Goal: Task Accomplishment & Management: Use online tool/utility

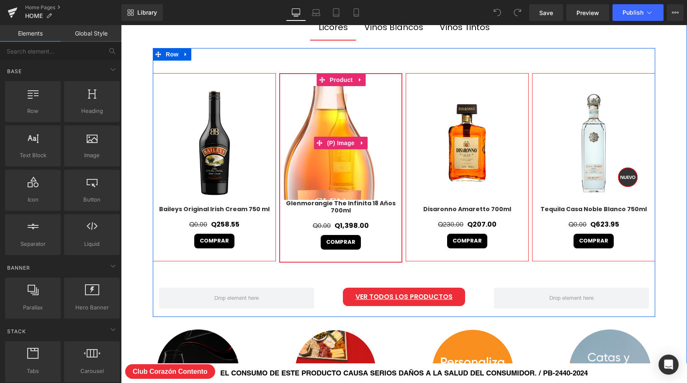
scroll to position [292, 0]
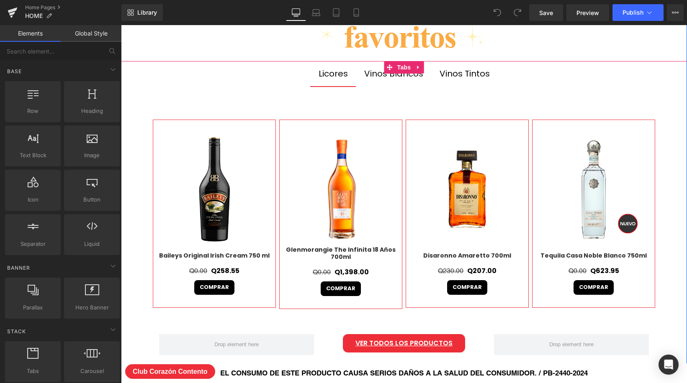
click at [464, 75] on div "Vinos Tintos" at bounding box center [465, 73] width 50 height 13
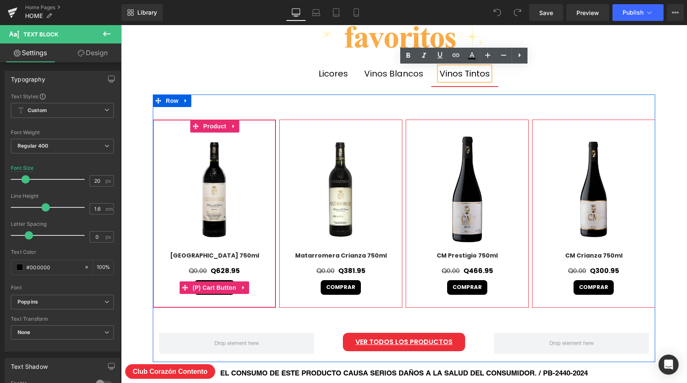
scroll to position [3762, 566]
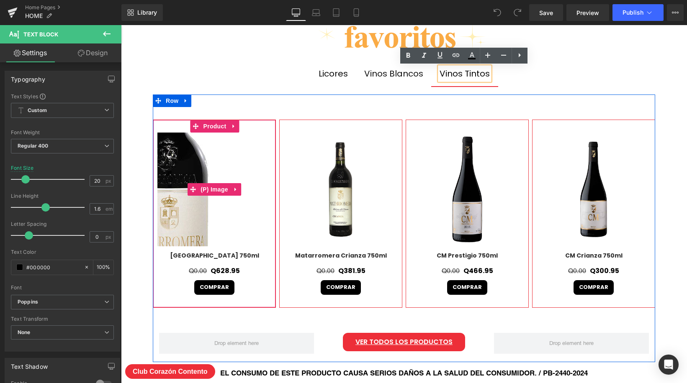
click at [230, 178] on img at bounding box center [170, 209] width 377 height 377
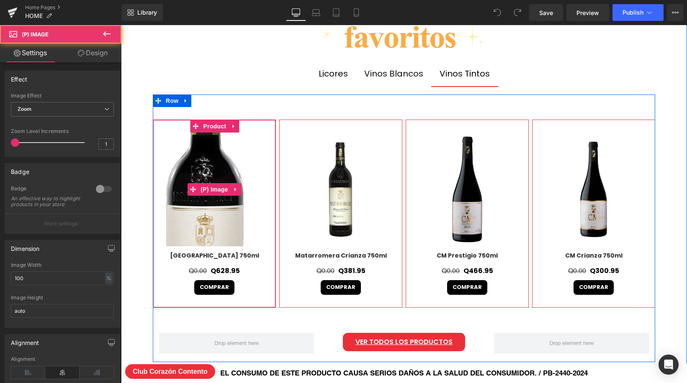
click at [218, 173] on img at bounding box center [205, 227] width 377 height 377
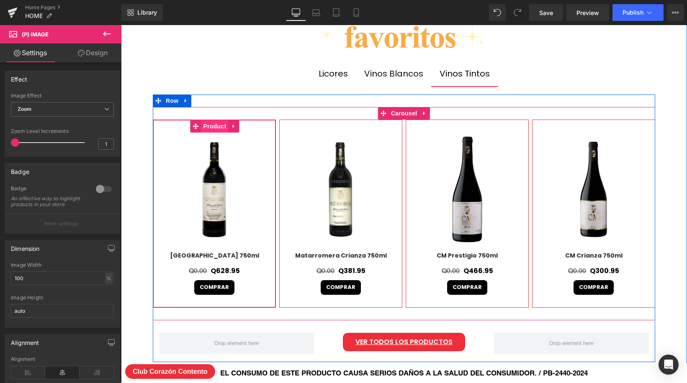
click at [219, 126] on span "Product" at bounding box center [214, 126] width 27 height 13
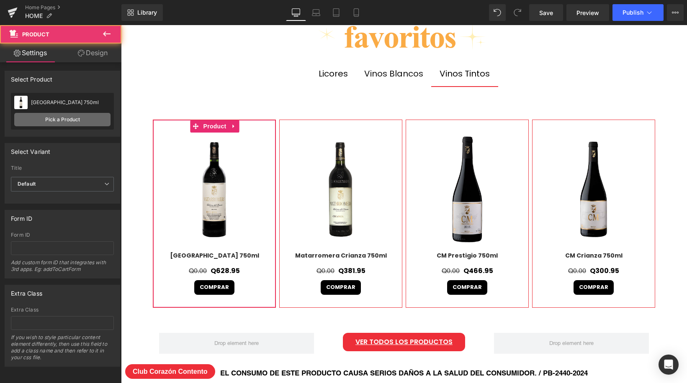
click at [70, 122] on link "Pick a Product" at bounding box center [62, 119] width 96 height 13
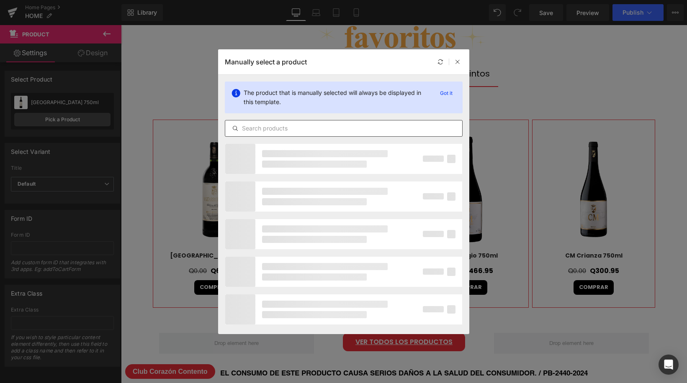
click at [292, 132] on input "text" at bounding box center [343, 129] width 237 height 10
paste input "Tikal Patriota 750ml"
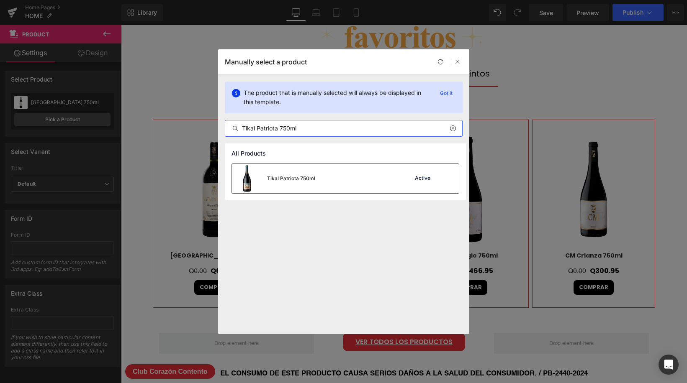
type input "Tikal Patriota 750ml"
click at [300, 183] on div "Tikal Patriota 750ml" at bounding box center [273, 178] width 83 height 29
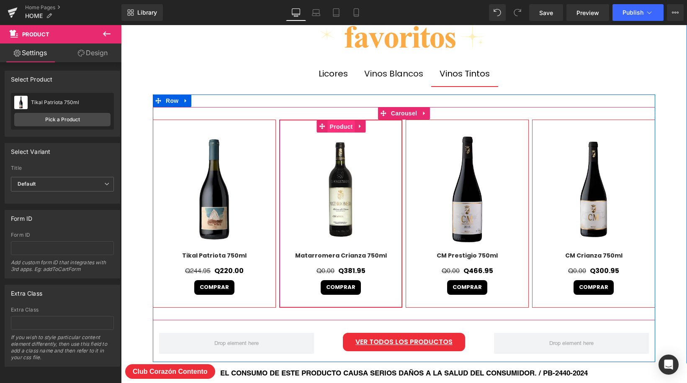
click at [347, 129] on span "Product" at bounding box center [341, 127] width 27 height 13
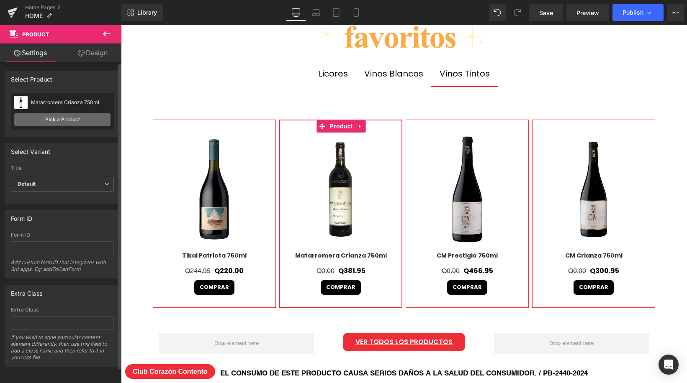
click at [65, 120] on link "Pick a Product" at bounding box center [62, 119] width 96 height 13
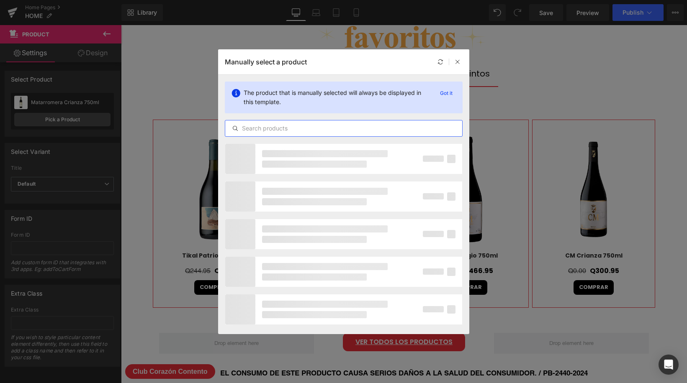
click at [305, 126] on input "text" at bounding box center [343, 129] width 237 height 10
paste input "Tikal Amorio 750ml"
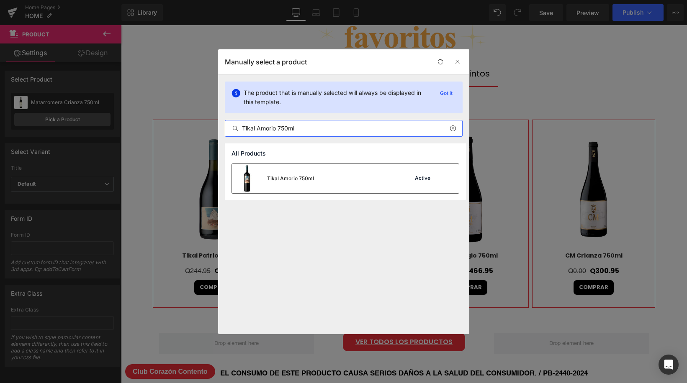
type input "Tikal Amorio 750ml"
click at [345, 178] on div "Tikal Amorio 750ml Active" at bounding box center [345, 178] width 227 height 29
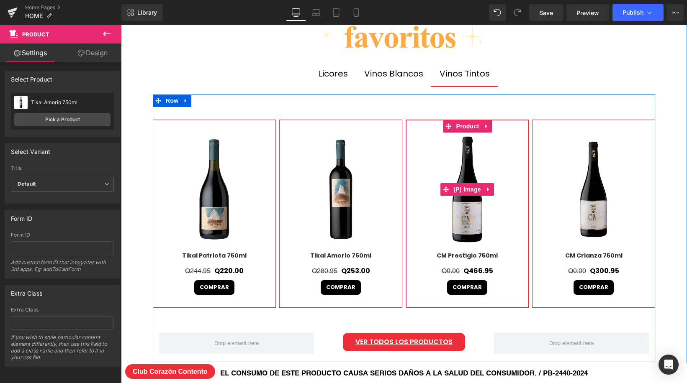
click at [468, 212] on img at bounding box center [467, 190] width 114 height 114
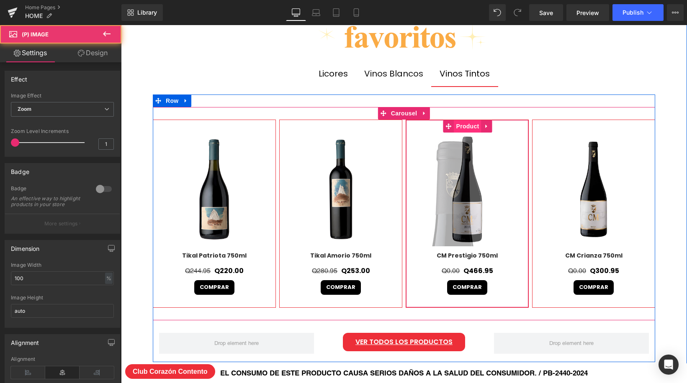
click at [472, 126] on span "Product" at bounding box center [467, 126] width 27 height 13
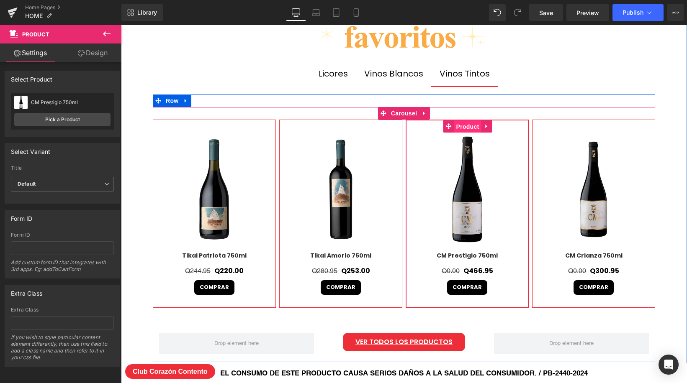
click at [471, 126] on span "Product" at bounding box center [467, 127] width 27 height 13
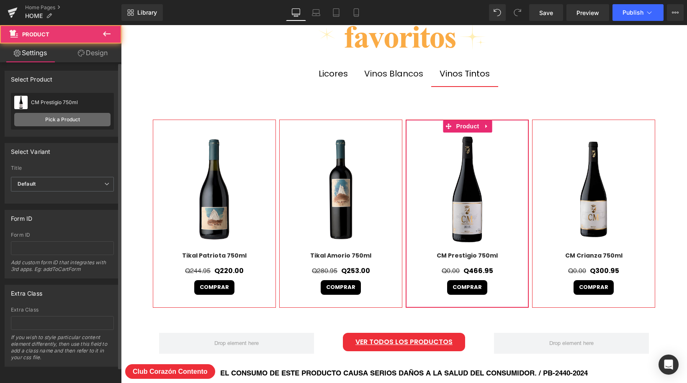
click at [79, 118] on link "Pick a Product" at bounding box center [62, 119] width 96 height 13
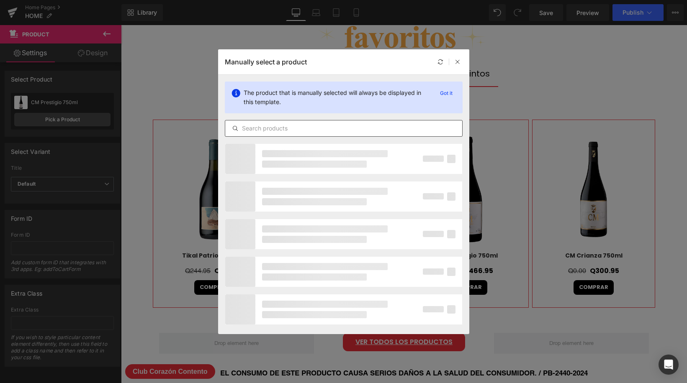
click at [297, 128] on input "text" at bounding box center [343, 129] width 237 height 10
paste input "Tikal Jubilo 750ml"
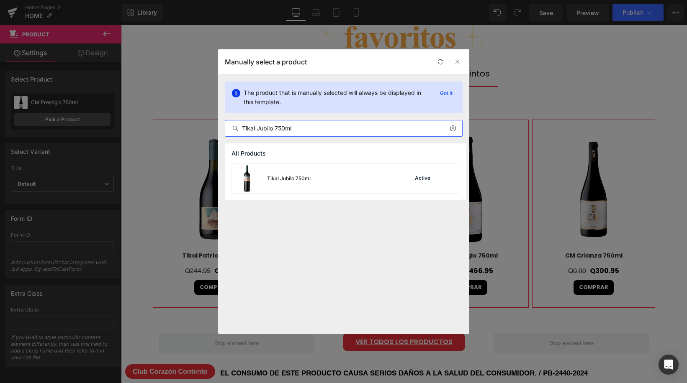
type input "Tikal Jubilo 750ml"
click at [334, 181] on div "Tikal Jubilo 750ml Active" at bounding box center [345, 178] width 227 height 29
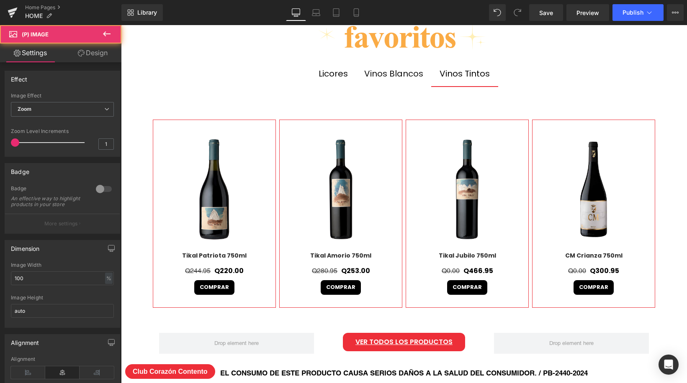
click at [611, 172] on img at bounding box center [594, 190] width 114 height 114
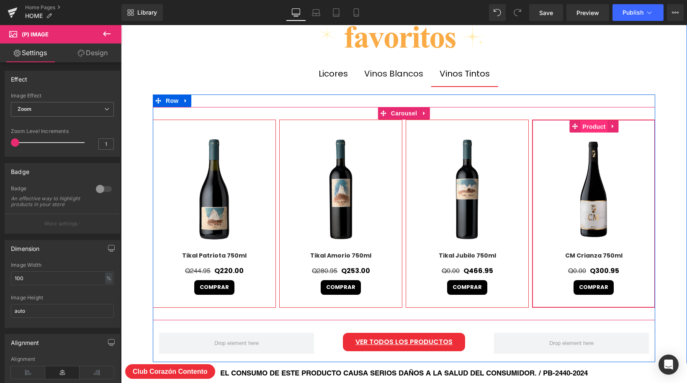
click at [592, 124] on span "Product" at bounding box center [594, 127] width 27 height 13
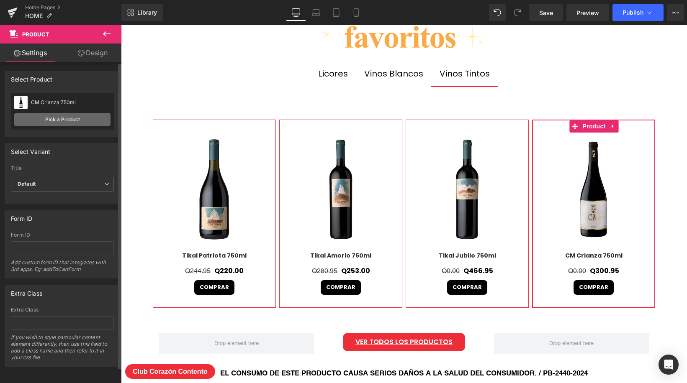
click at [71, 117] on link "Pick a Product" at bounding box center [62, 119] width 96 height 13
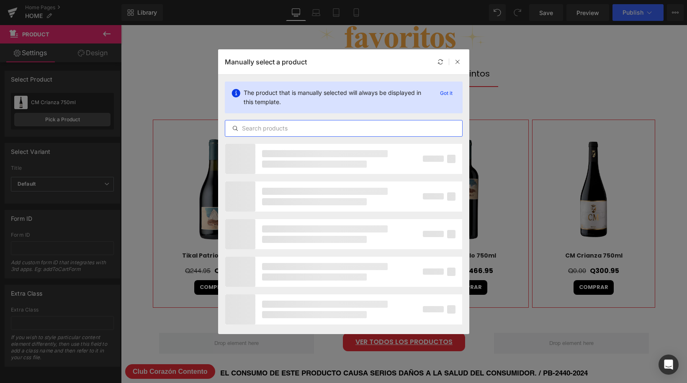
click at [293, 126] on input "text" at bounding box center [343, 129] width 237 height 10
paste input "Gran Enemigo El Cepillo 750ml"
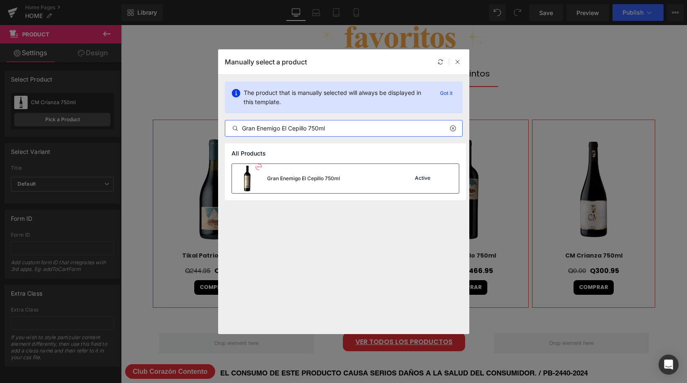
type input "Gran Enemigo El Cepillo 750ml"
click at [346, 180] on div "Gran Enemigo El Cepillo 750ml Active" at bounding box center [345, 178] width 227 height 29
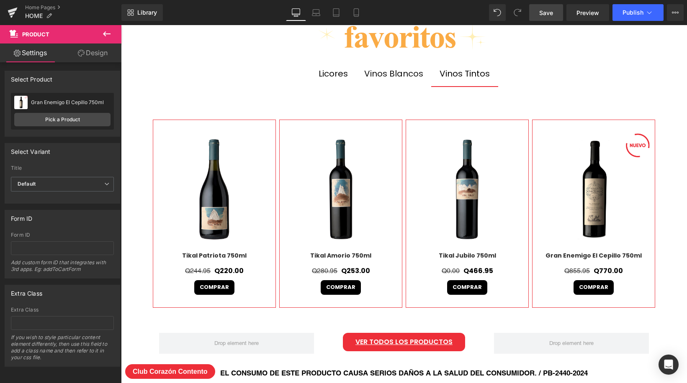
click at [548, 10] on span "Save" at bounding box center [546, 12] width 14 height 9
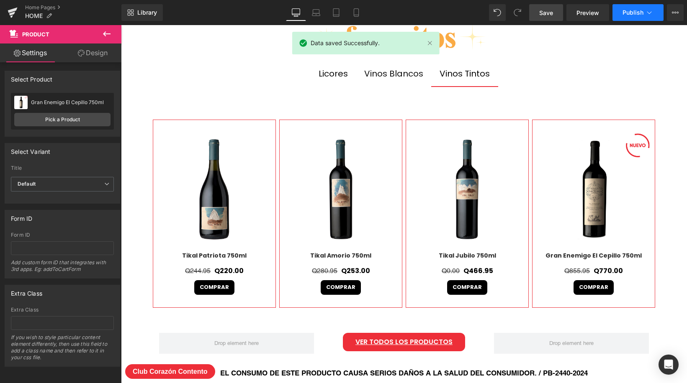
click at [640, 11] on span "Publish" at bounding box center [633, 12] width 21 height 7
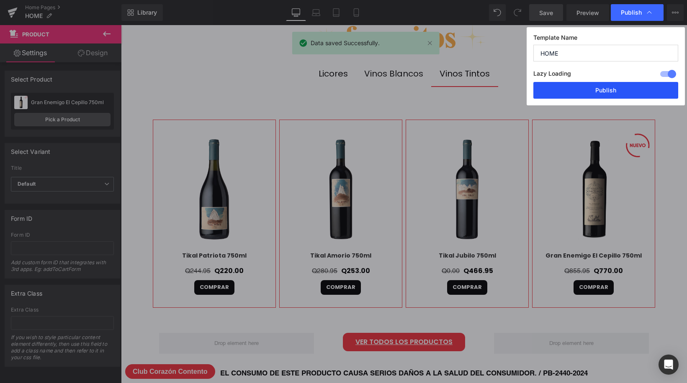
click at [619, 92] on button "Publish" at bounding box center [605, 90] width 145 height 17
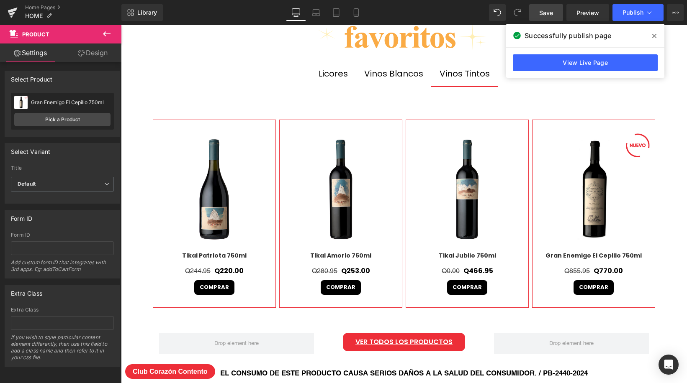
click at [407, 75] on div "Vinos Blancos" at bounding box center [393, 73] width 59 height 13
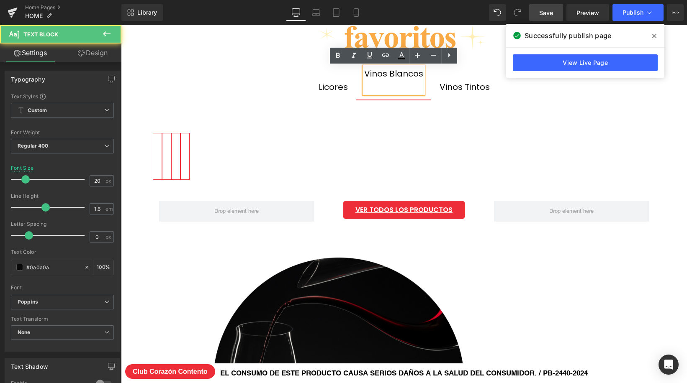
scroll to position [4612, 566]
click at [656, 35] on icon at bounding box center [654, 36] width 4 height 7
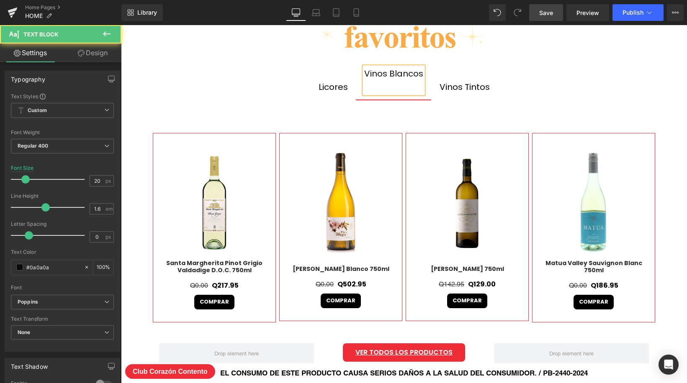
scroll to position [3765, 566]
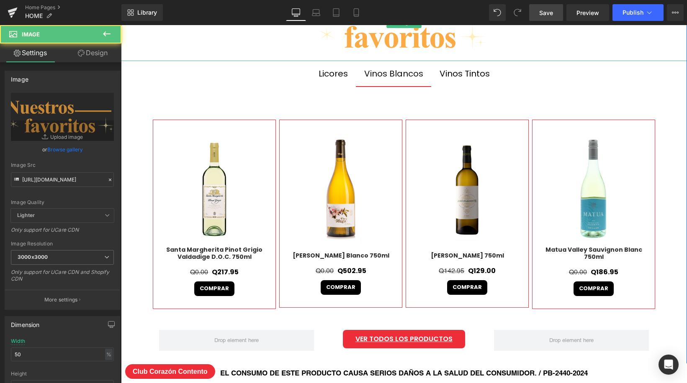
click at [657, 38] on div at bounding box center [404, 23] width 566 height 76
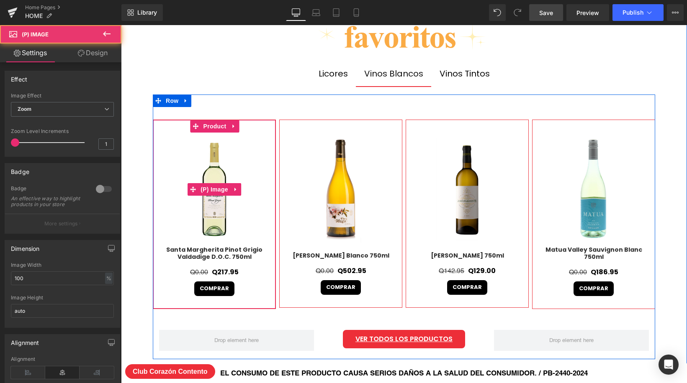
click at [226, 198] on img at bounding box center [214, 190] width 114 height 114
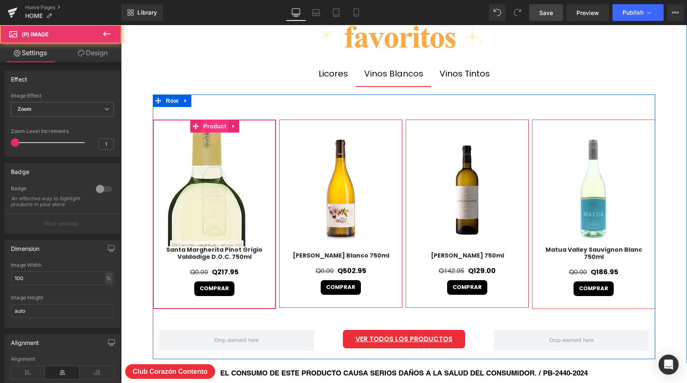
click at [217, 128] on span "Product" at bounding box center [214, 126] width 27 height 13
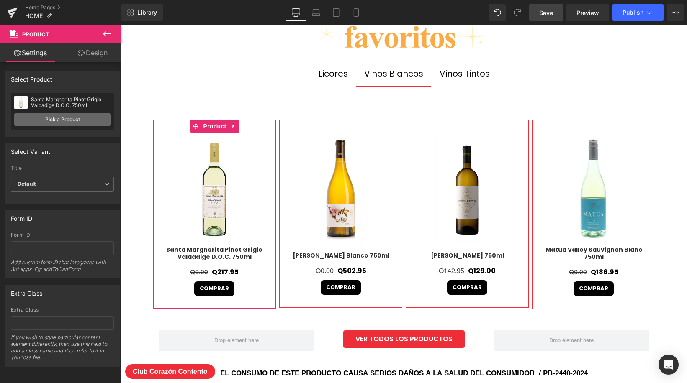
click at [46, 120] on link "Pick a Product" at bounding box center [62, 119] width 96 height 13
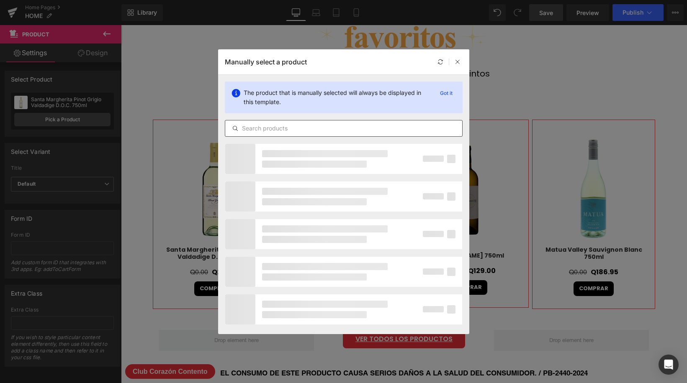
click at [320, 131] on input "text" at bounding box center [343, 129] width 237 height 10
paste input "Alpha Estate Single Vineyard Turtles Malagouzia 750ml"
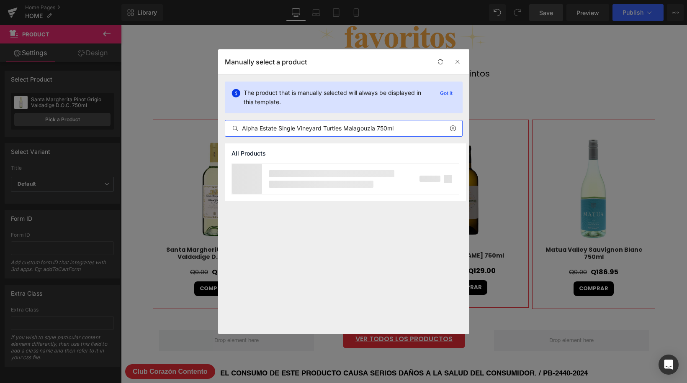
type input "Alpha Estate Single Vineyard Turtles Malagouzia 750ml"
click at [330, 173] on div "Alpha Estate Single Vineyard Turtles Malagouzia 750ml" at bounding box center [330, 178] width 126 height 15
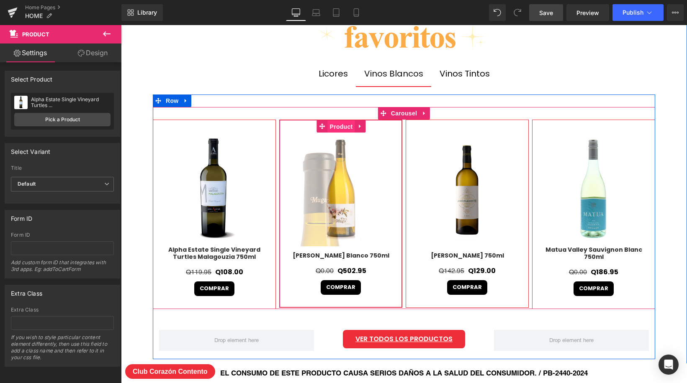
click at [344, 126] on span "Product" at bounding box center [341, 127] width 27 height 13
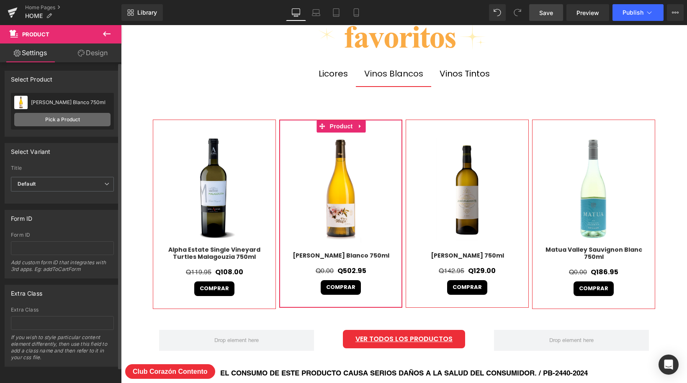
click at [79, 118] on link "Pick a Product" at bounding box center [62, 119] width 96 height 13
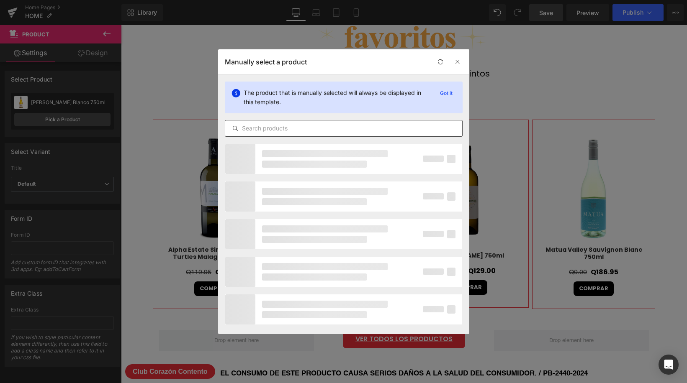
drag, startPoint x: 365, startPoint y: 138, endPoint x: 366, endPoint y: 132, distance: 5.6
click at [365, 138] on div "The product that is manually selected will always be displayed in this template…" at bounding box center [343, 109] width 251 height 69
click at [366, 132] on input "text" at bounding box center [343, 129] width 237 height 10
paste input "[PERSON_NAME] Private Sel. Coastal Chardonnay 750ml"
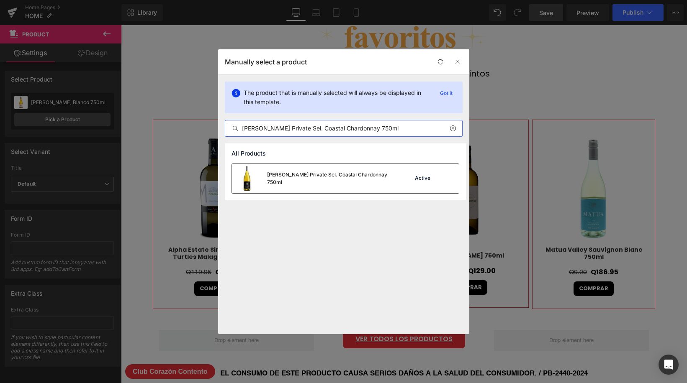
type input "[PERSON_NAME] Private Sel. Coastal Chardonnay 750ml"
click at [355, 168] on div "[PERSON_NAME] Private Sel. Coastal Chardonnay 750ml" at bounding box center [312, 178] width 161 height 29
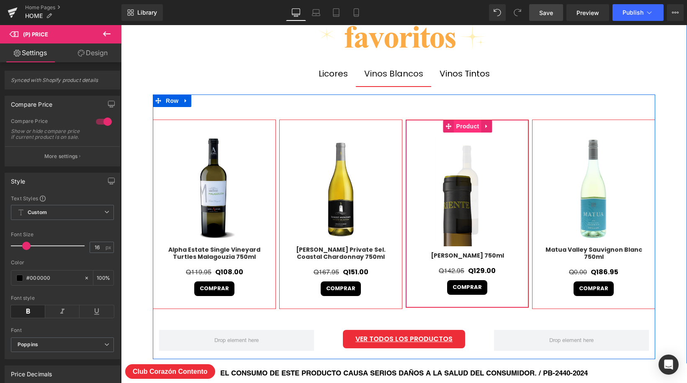
click at [471, 124] on span "Product" at bounding box center [467, 126] width 27 height 13
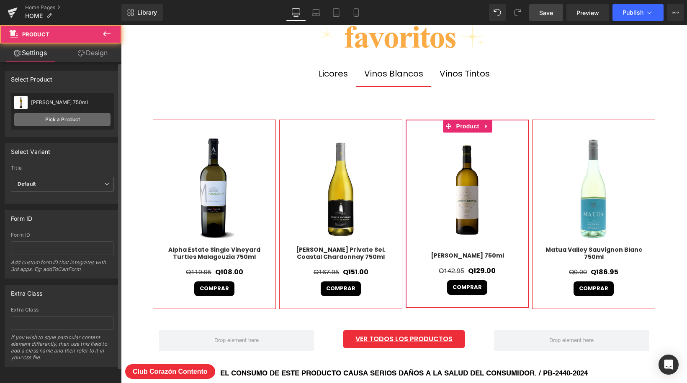
click at [58, 116] on link "Pick a Product" at bounding box center [62, 119] width 96 height 13
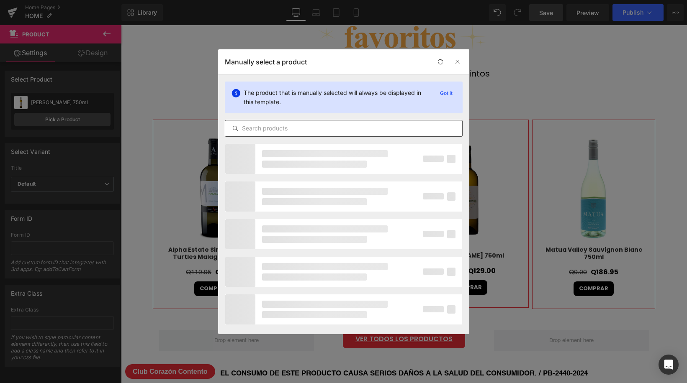
click at [323, 130] on input "text" at bounding box center [343, 129] width 237 height 10
paste input "[PERSON_NAME] Chardonnay 750ml"
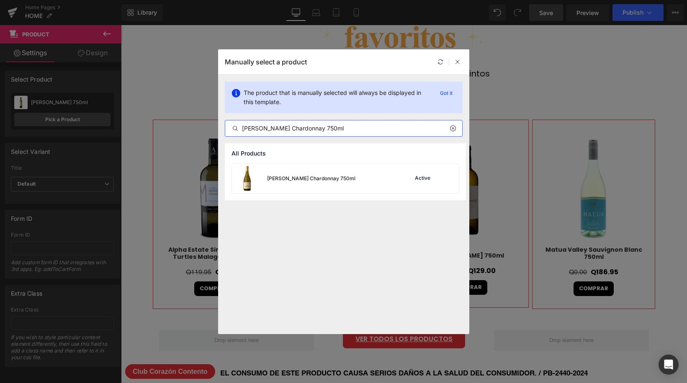
type input "[PERSON_NAME] Chardonnay 750ml"
click at [335, 175] on div "[PERSON_NAME] Chardonnay 750ml" at bounding box center [311, 179] width 88 height 8
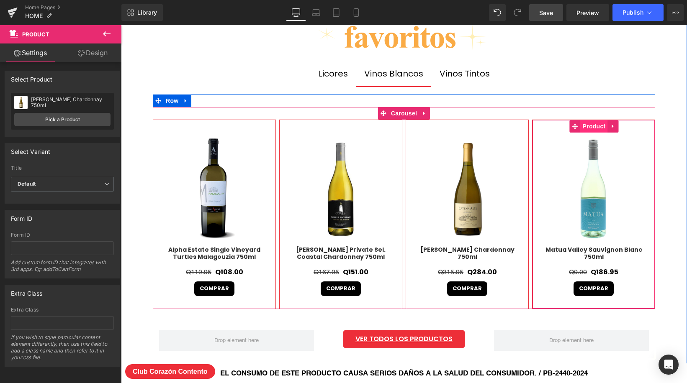
click at [595, 126] on span "Product" at bounding box center [594, 126] width 27 height 13
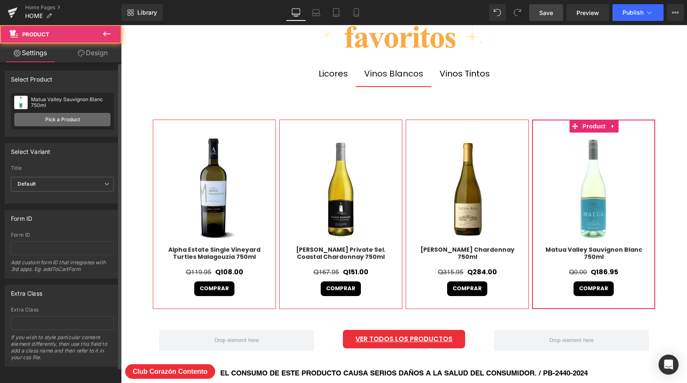
click at [56, 118] on link "Pick a Product" at bounding box center [62, 119] width 96 height 13
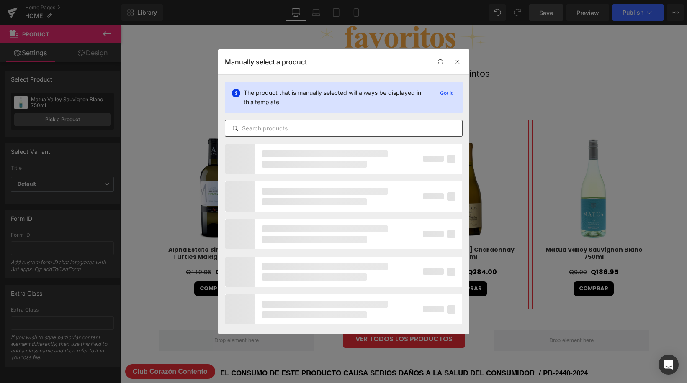
click at [327, 128] on input "text" at bounding box center [343, 129] width 237 height 10
paste input "[PERSON_NAME] 750ml"
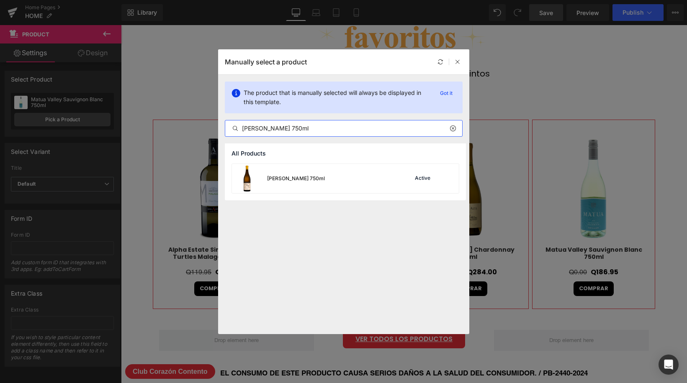
type input "[PERSON_NAME] 750ml"
click at [373, 181] on div "[PERSON_NAME] 750ml Active" at bounding box center [345, 178] width 227 height 29
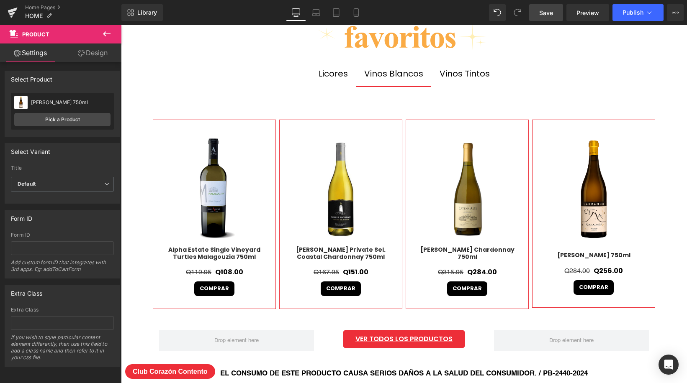
click at [548, 14] on span "Save" at bounding box center [546, 12] width 14 height 9
click at [335, 75] on div "Licores" at bounding box center [333, 73] width 29 height 13
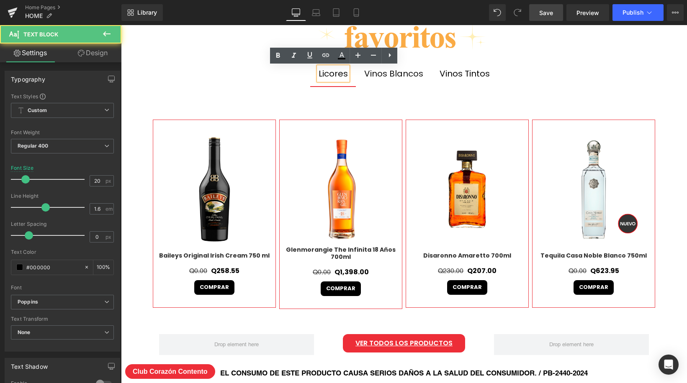
scroll to position [4, 4]
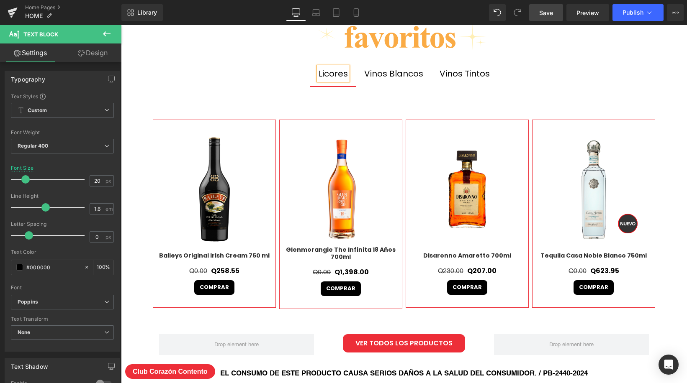
drag, startPoint x: 545, startPoint y: 16, endPoint x: 562, endPoint y: 57, distance: 44.6
click at [545, 16] on span "Save" at bounding box center [546, 12] width 14 height 9
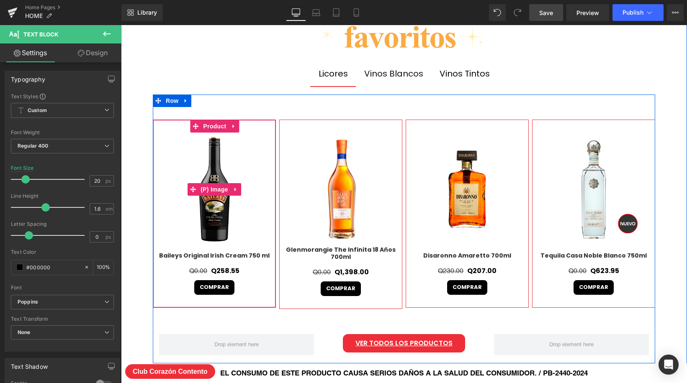
click at [212, 210] on img at bounding box center [214, 190] width 114 height 114
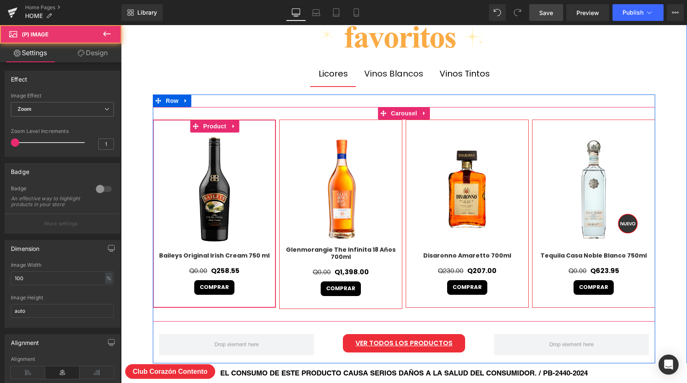
drag, startPoint x: 215, startPoint y: 127, endPoint x: 259, endPoint y: 129, distance: 44.4
click at [215, 127] on span "Product" at bounding box center [214, 126] width 27 height 13
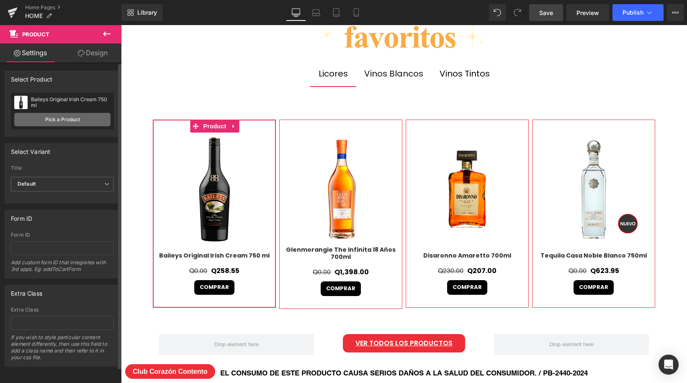
click at [69, 116] on link "Pick a Product" at bounding box center [62, 119] width 96 height 13
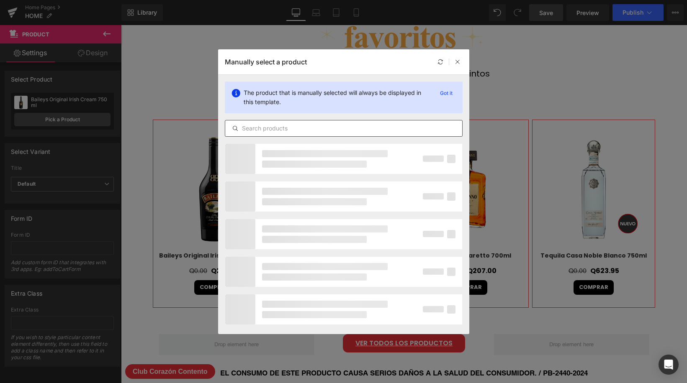
click at [386, 135] on div at bounding box center [344, 128] width 238 height 17
click at [386, 130] on input "text" at bounding box center [343, 129] width 237 height 10
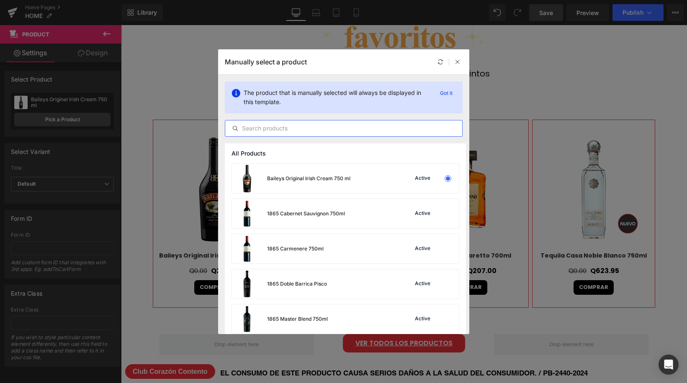
paste input "[PERSON_NAME]´s 750ml"
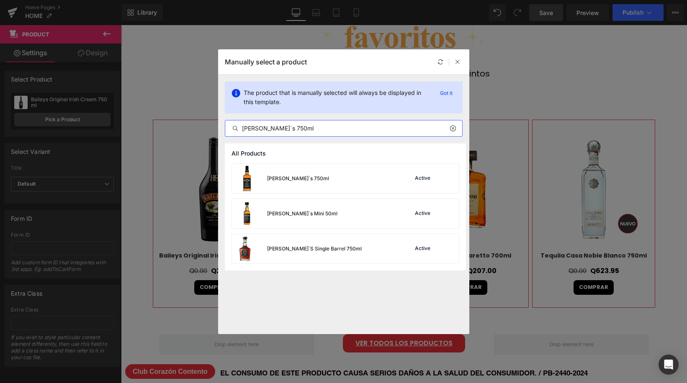
type input "[PERSON_NAME]´s 750ml"
click at [355, 180] on div "[PERSON_NAME]´s 750ml Active" at bounding box center [345, 178] width 227 height 29
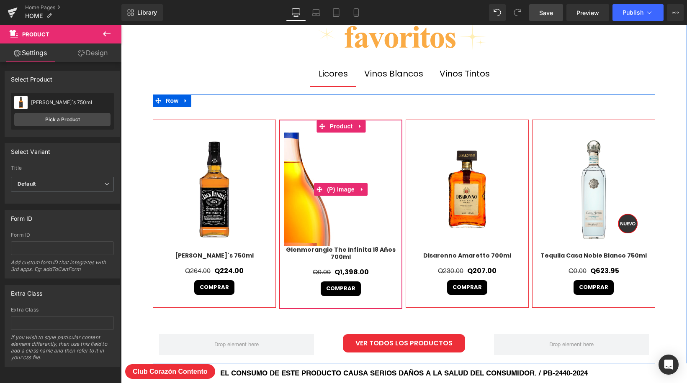
click at [367, 135] on img at bounding box center [281, 239] width 377 height 377
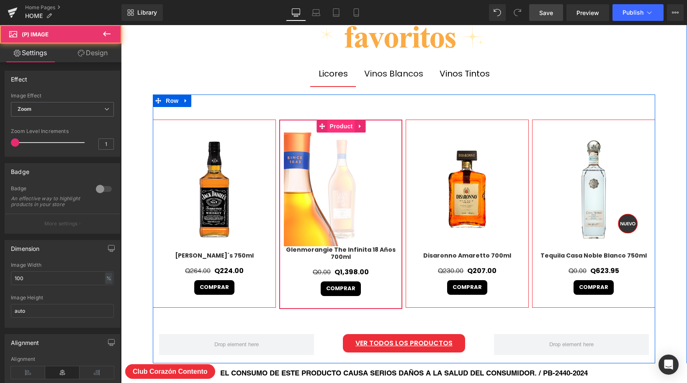
click at [342, 129] on span "Product" at bounding box center [341, 126] width 27 height 13
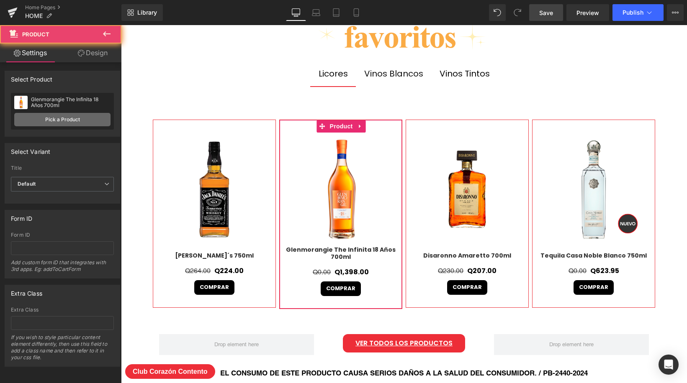
click at [71, 124] on link "Pick a Product" at bounding box center [62, 119] width 96 height 13
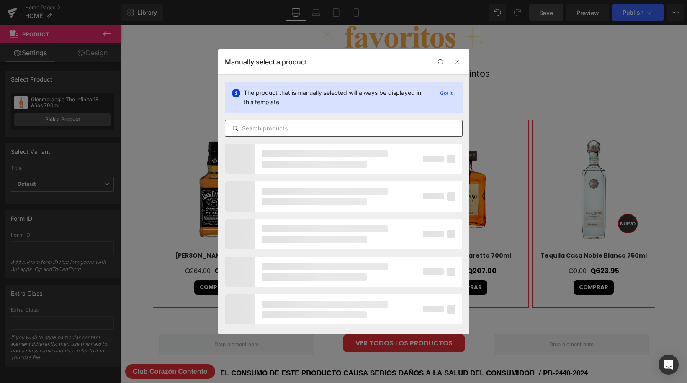
click at [329, 123] on div at bounding box center [344, 128] width 238 height 17
click at [328, 127] on input "text" at bounding box center [343, 129] width 237 height 10
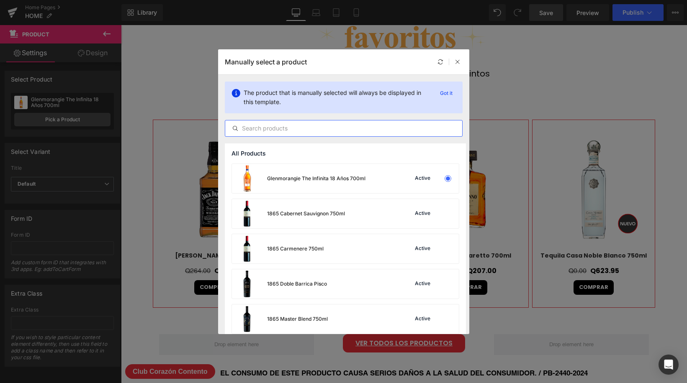
paste input "[PERSON_NAME] 1800 Añejo [MEDICAL_DATA] 700ml"
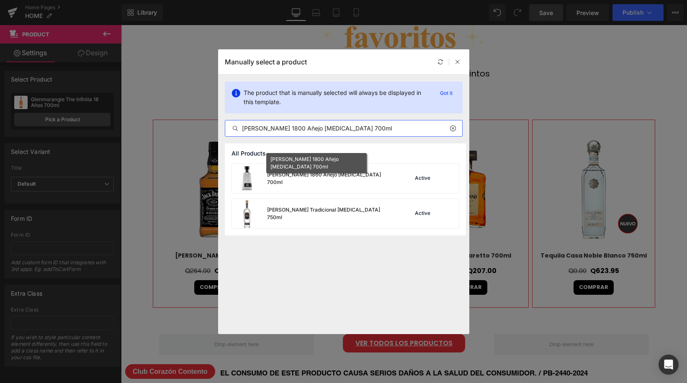
type input "[PERSON_NAME] 1800 Añejo [MEDICAL_DATA] 700ml"
click at [340, 175] on div "[PERSON_NAME] 1800 Añejo [MEDICAL_DATA] 700ml" at bounding box center [330, 178] width 126 height 15
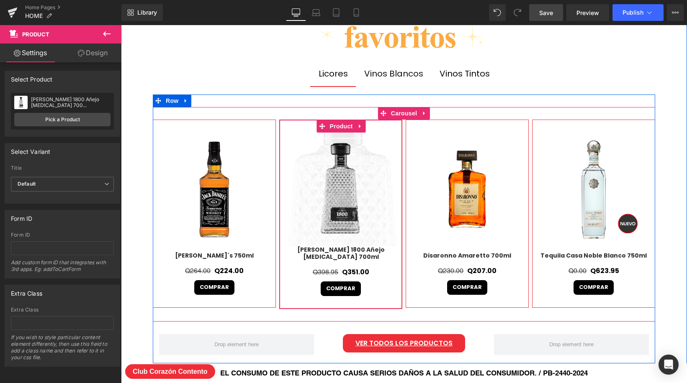
scroll to position [3858, 566]
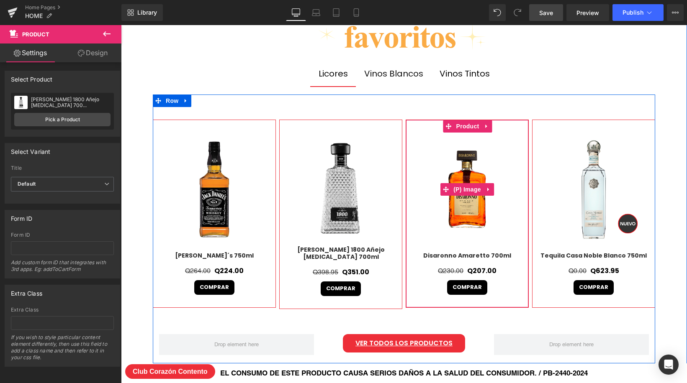
click at [461, 215] on img at bounding box center [467, 190] width 114 height 114
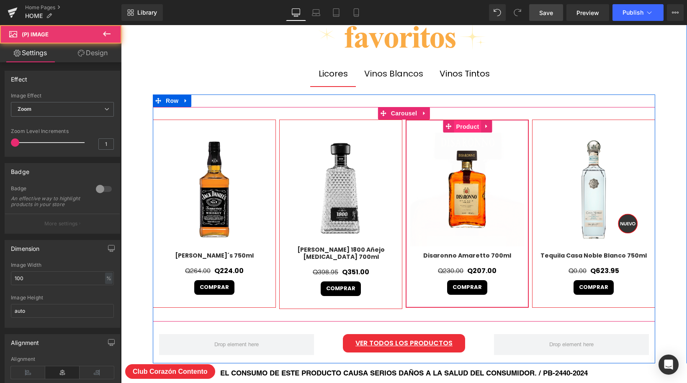
click at [466, 126] on span "Product" at bounding box center [467, 127] width 27 height 13
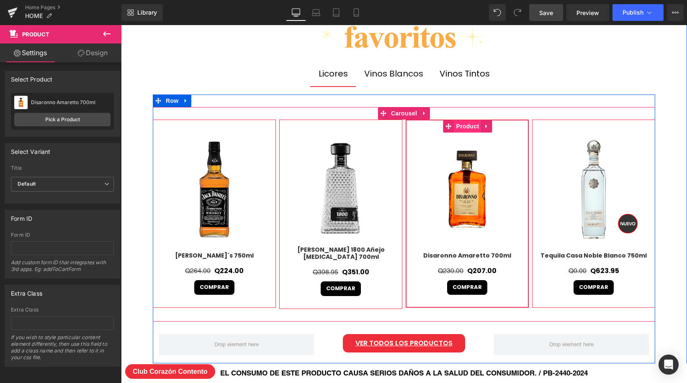
click at [469, 126] on span "Product" at bounding box center [467, 126] width 27 height 13
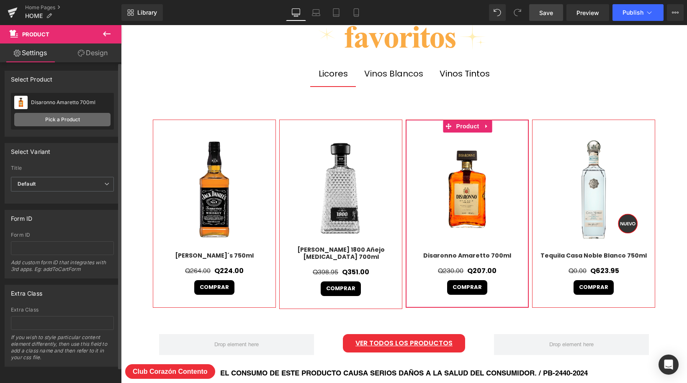
click at [73, 120] on link "Pick a Product" at bounding box center [62, 119] width 96 height 13
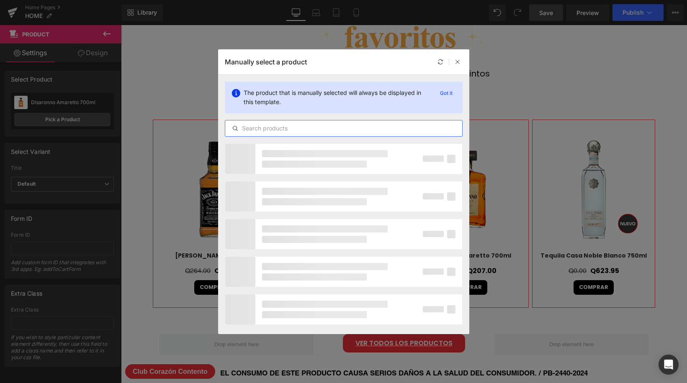
click at [327, 124] on input "text" at bounding box center [343, 129] width 237 height 10
paste input "Volcán de mi [PERSON_NAME] 750ml"
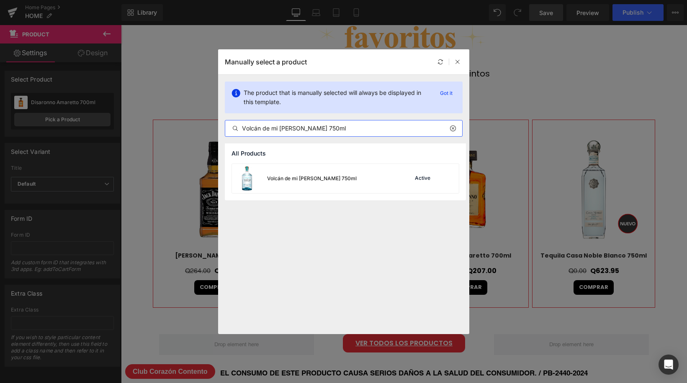
type input "Volcán de mi [PERSON_NAME] 750ml"
click at [363, 180] on div "Volcán de mi [PERSON_NAME] 750ml Active" at bounding box center [345, 178] width 227 height 29
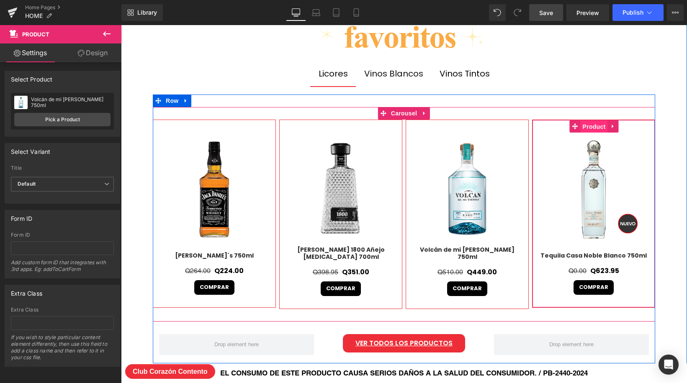
click at [594, 125] on span "Product" at bounding box center [594, 127] width 27 height 13
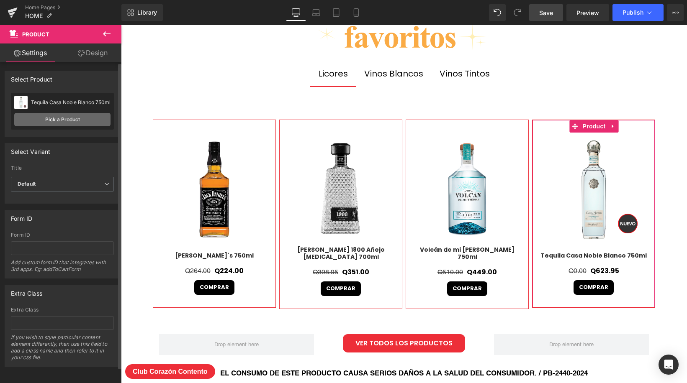
click at [66, 116] on link "Pick a Product" at bounding box center [62, 119] width 96 height 13
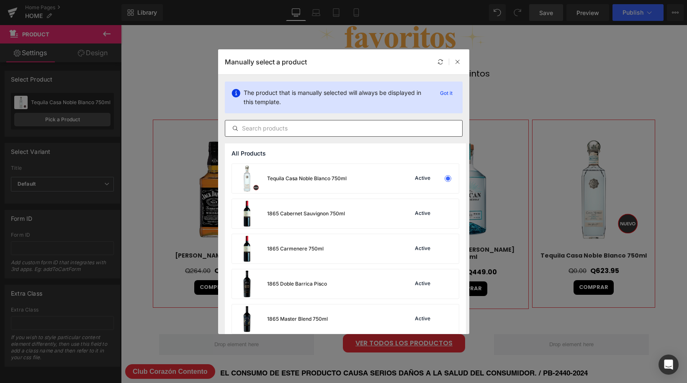
click at [324, 125] on input "text" at bounding box center [343, 129] width 237 height 10
paste input "Volcán de mi Tierra Añejo [MEDICAL_DATA] 750ml"
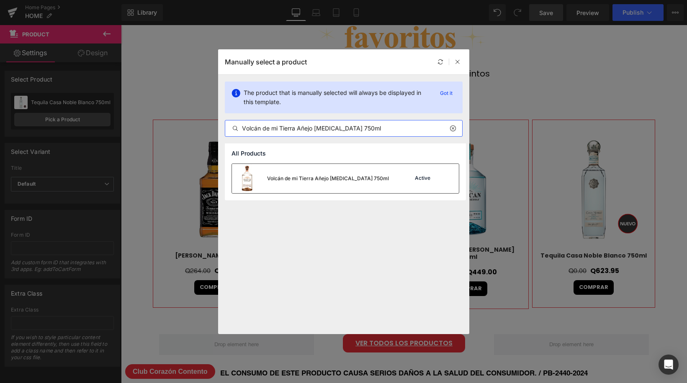
type input "Volcán de mi Tierra Añejo [MEDICAL_DATA] 750ml"
click at [386, 170] on div "Volcán de mi Tierra Añejo [MEDICAL_DATA] 750ml Active" at bounding box center [345, 178] width 227 height 29
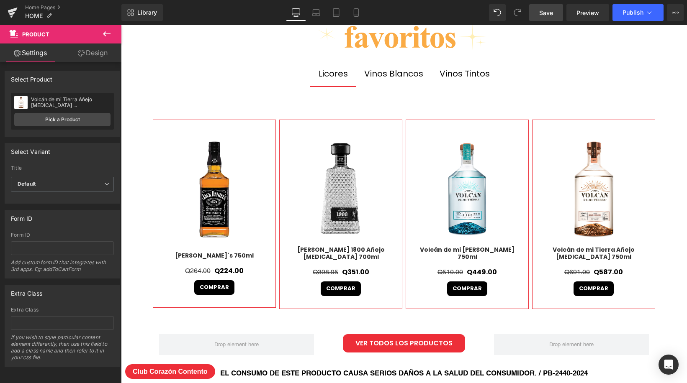
click at [546, 15] on span "Save" at bounding box center [546, 12] width 14 height 9
click at [646, 16] on icon at bounding box center [649, 12] width 8 height 8
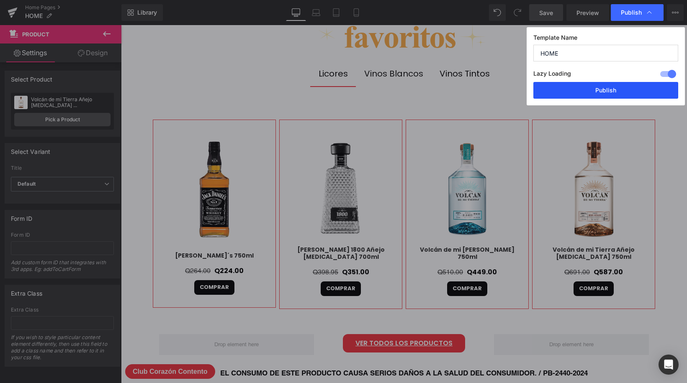
click at [611, 91] on button "Publish" at bounding box center [605, 90] width 145 height 17
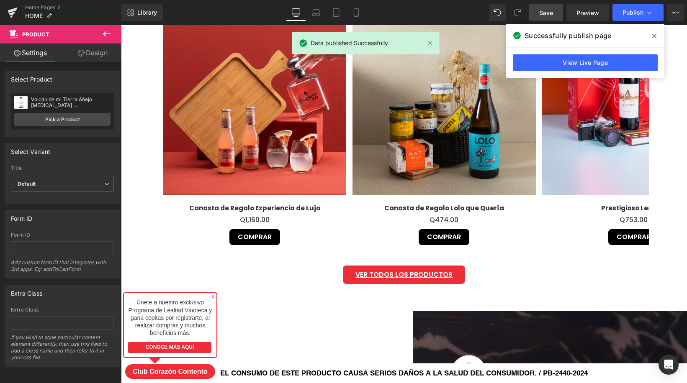
scroll to position [899, 0]
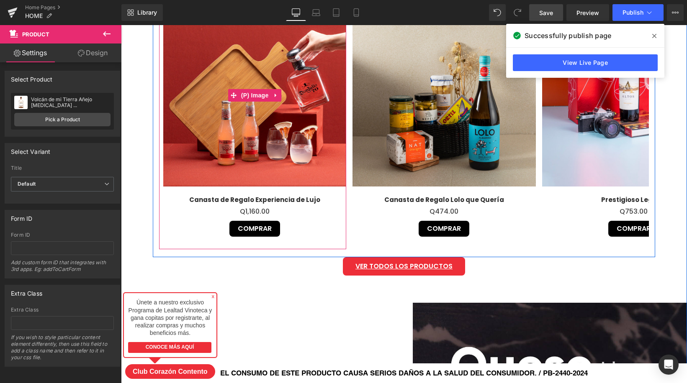
click at [327, 129] on img at bounding box center [254, 95] width 183 height 183
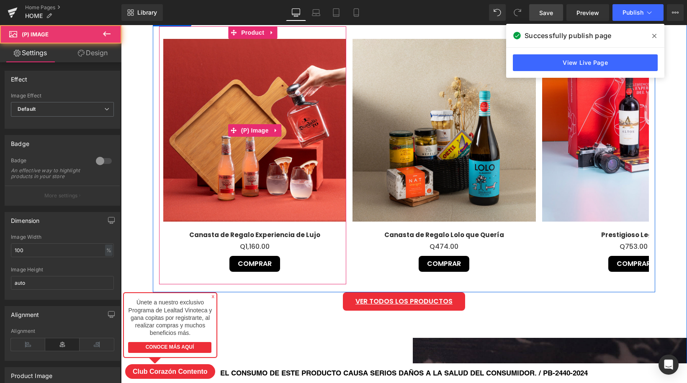
scroll to position [828, 0]
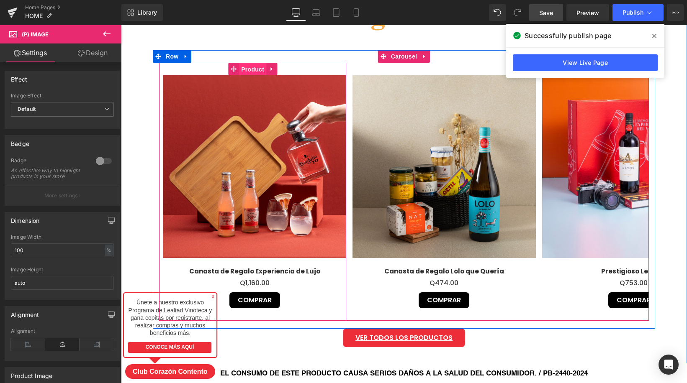
click at [248, 67] on span "Product" at bounding box center [252, 69] width 27 height 13
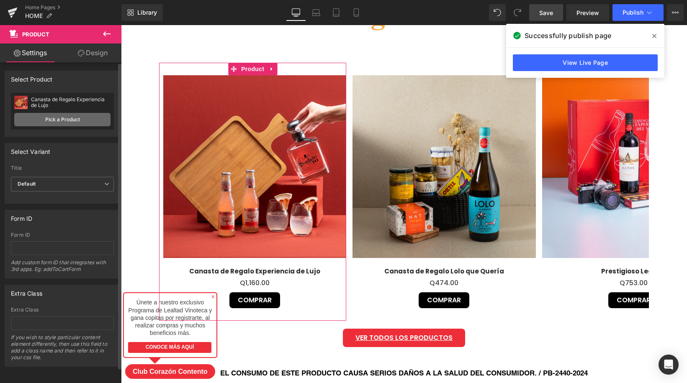
click at [86, 116] on link "Pick a Product" at bounding box center [62, 119] width 96 height 13
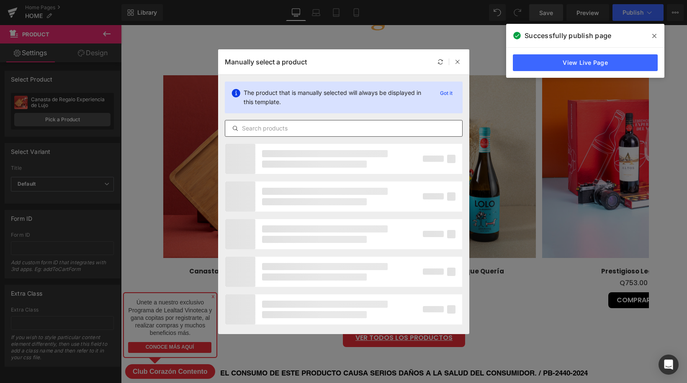
click at [368, 125] on input "text" at bounding box center [343, 129] width 237 height 10
paste input "Canasta de Regalo ¡Brindis por ti [PERSON_NAME]!"
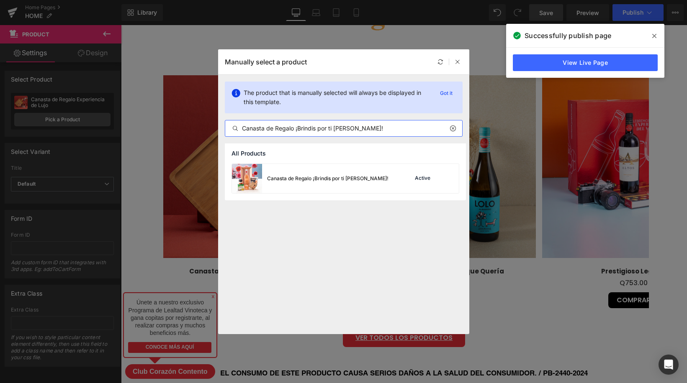
type input "Canasta de Regalo ¡Brindis por ti [PERSON_NAME]!"
click at [370, 180] on div "Canasta de Regalo ¡Brindis por ti [PERSON_NAME]! Active" at bounding box center [345, 178] width 227 height 29
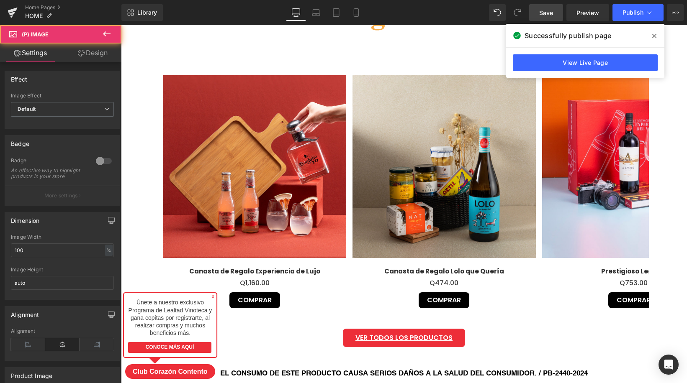
click at [370, 180] on img at bounding box center [444, 166] width 183 height 183
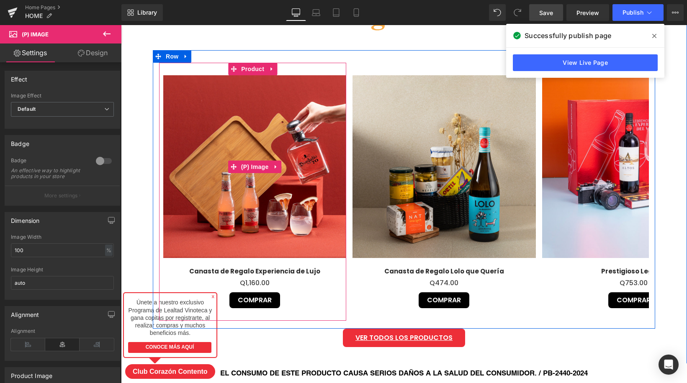
click at [290, 173] on img at bounding box center [254, 166] width 183 height 183
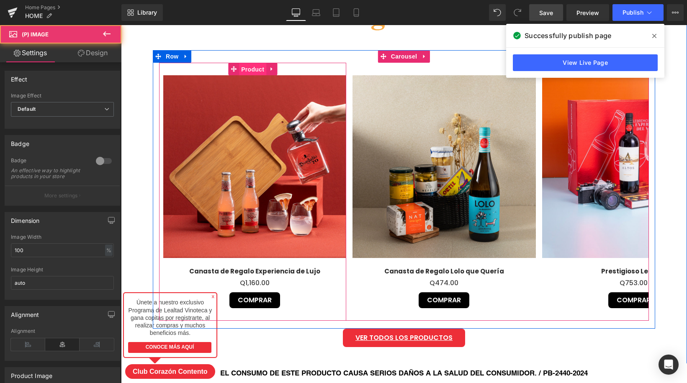
click at [253, 68] on span "Product" at bounding box center [252, 69] width 27 height 13
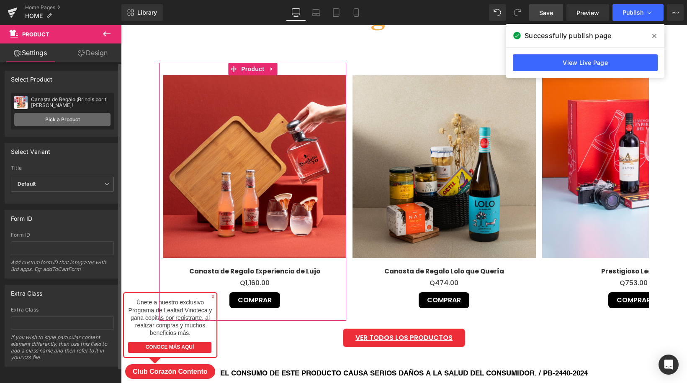
click at [57, 119] on link "Pick a Product" at bounding box center [62, 119] width 96 height 13
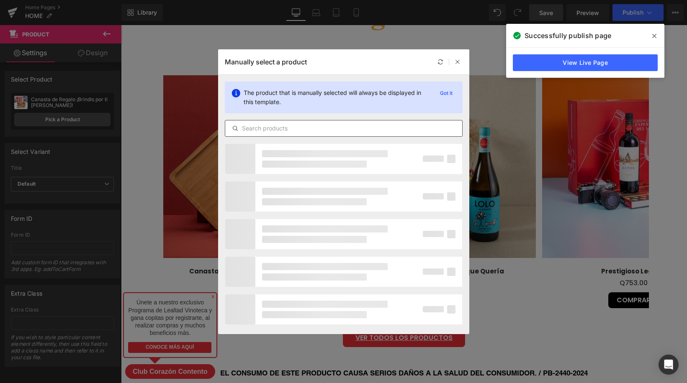
click at [335, 127] on input "text" at bounding box center [343, 129] width 237 height 10
paste input "Canasta de Regalo ¡Brindis por ti [PERSON_NAME]!"
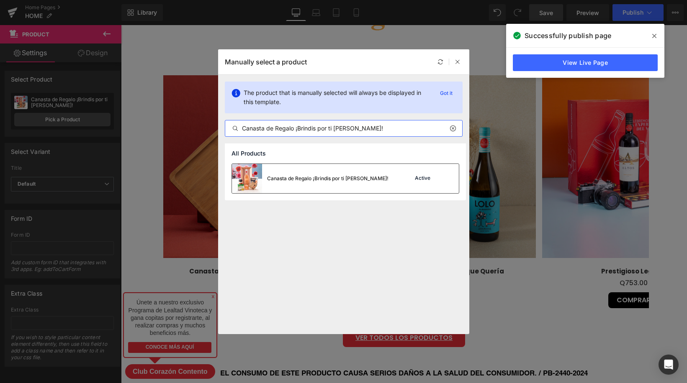
type input "Canasta de Regalo ¡Brindis por ti [PERSON_NAME]!"
click at [347, 184] on div "Canasta de Regalo ¡Brindis por ti [PERSON_NAME]!" at bounding box center [310, 178] width 157 height 29
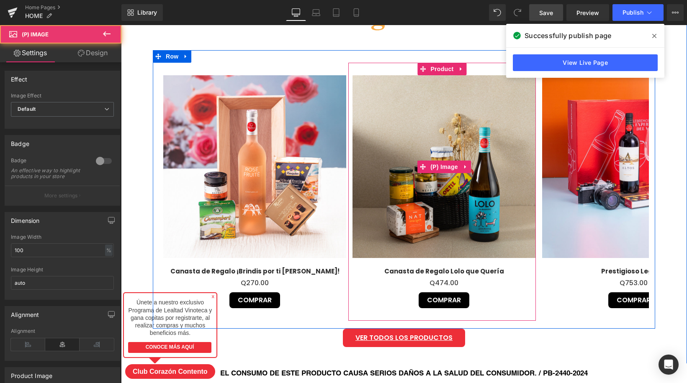
click at [419, 179] on img at bounding box center [444, 166] width 183 height 183
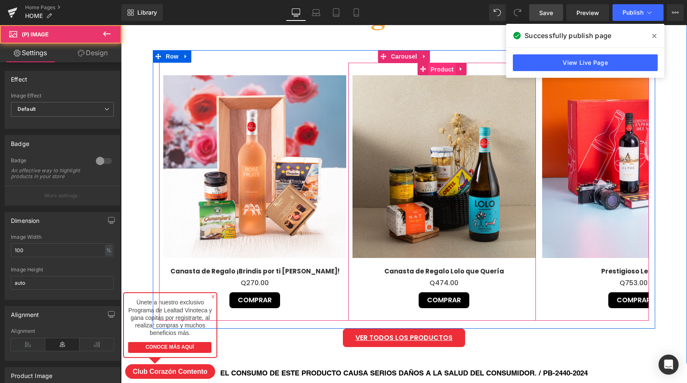
click at [436, 70] on span "Product" at bounding box center [441, 69] width 27 height 13
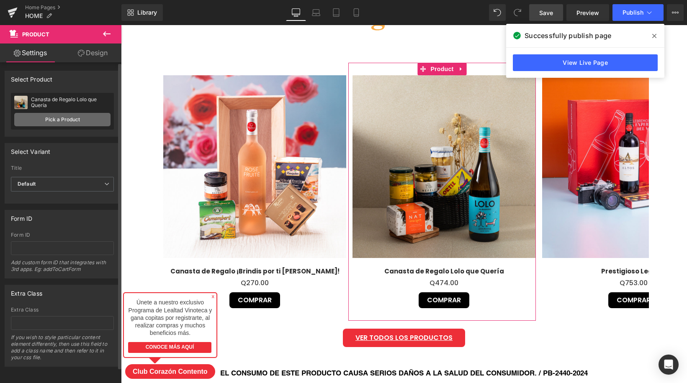
click at [59, 119] on link "Pick a Product" at bounding box center [62, 119] width 96 height 13
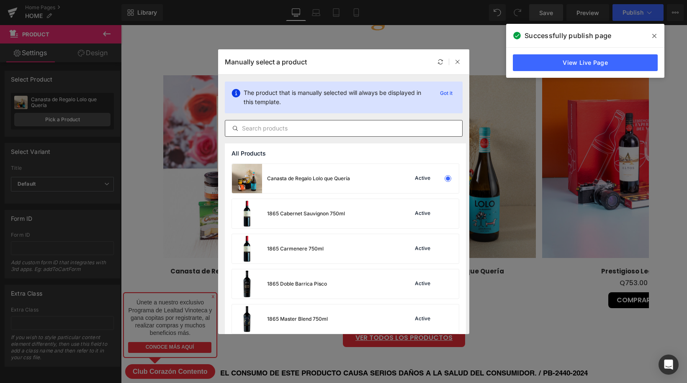
click at [328, 128] on input "text" at bounding box center [343, 129] width 237 height 10
paste input "Compañía Genuina"
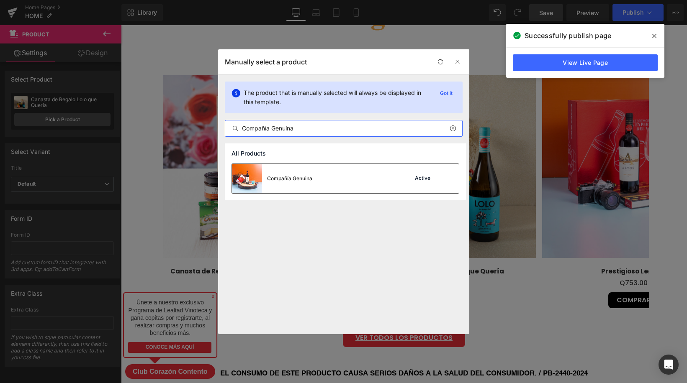
type input "Compañía Genuina"
click at [329, 188] on div "Compañía Genuina Active" at bounding box center [345, 178] width 227 height 29
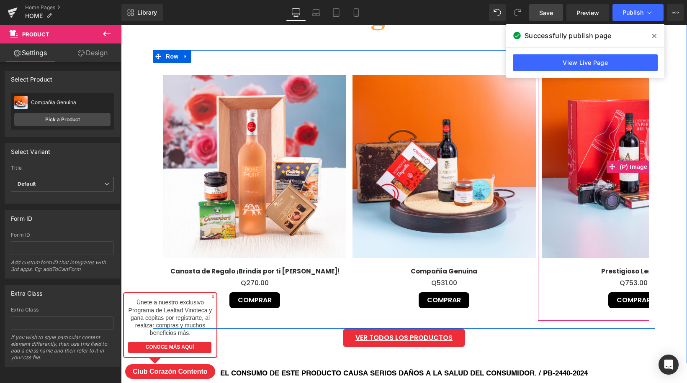
click at [589, 113] on img at bounding box center [633, 166] width 183 height 183
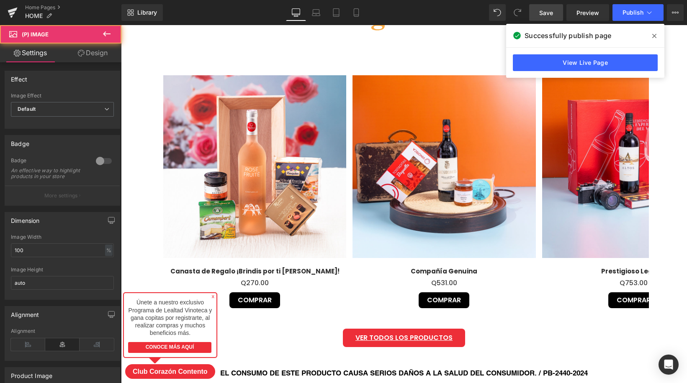
drag, startPoint x: 653, startPoint y: 33, endPoint x: 504, endPoint y: 77, distance: 155.5
click at [653, 33] on icon at bounding box center [654, 36] width 4 height 7
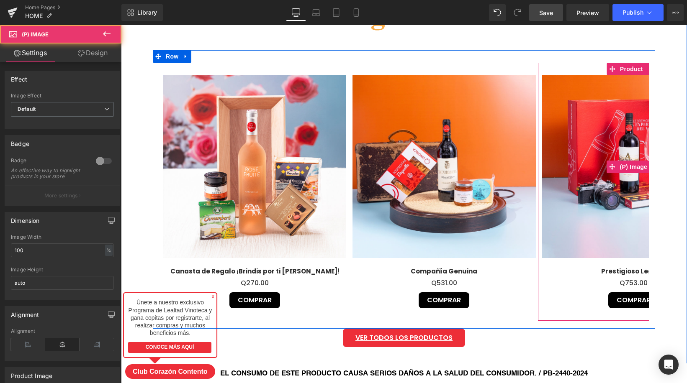
click at [615, 115] on img at bounding box center [633, 166] width 183 height 183
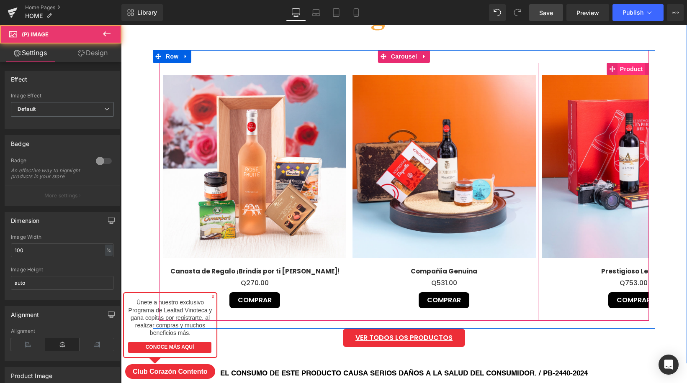
click at [631, 70] on span "Product" at bounding box center [631, 69] width 27 height 13
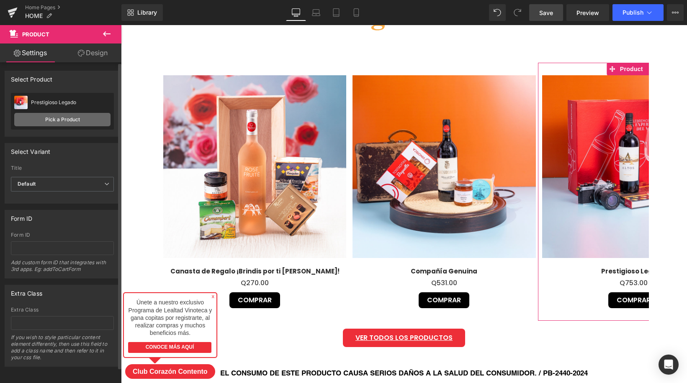
click at [60, 119] on link "Pick a Product" at bounding box center [62, 119] width 96 height 13
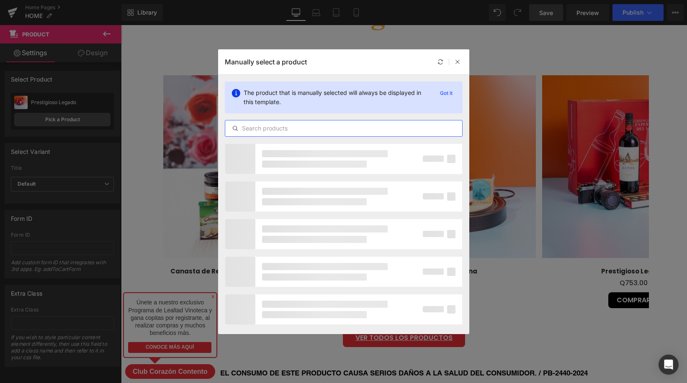
click at [343, 127] on input "text" at bounding box center [343, 129] width 237 height 10
paste input "Canasta de Regalo Curiosa Fascinación"
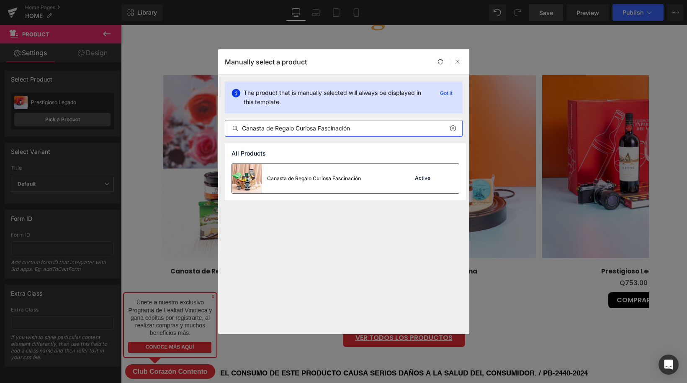
type input "Canasta de Regalo Curiosa Fascinación"
click at [341, 176] on div "Canasta de Regalo Curiosa Fascinación" at bounding box center [314, 179] width 94 height 8
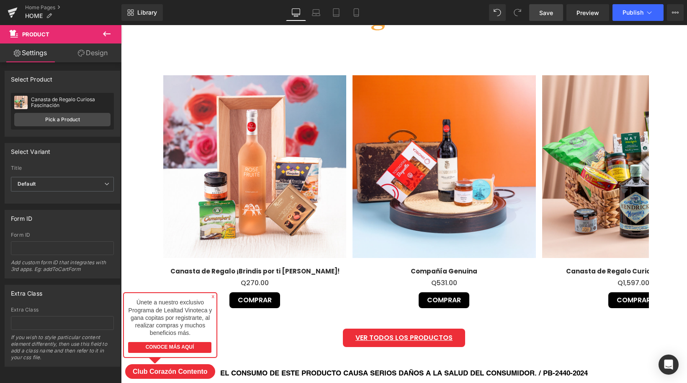
click at [553, 15] on span "Save" at bounding box center [546, 12] width 14 height 9
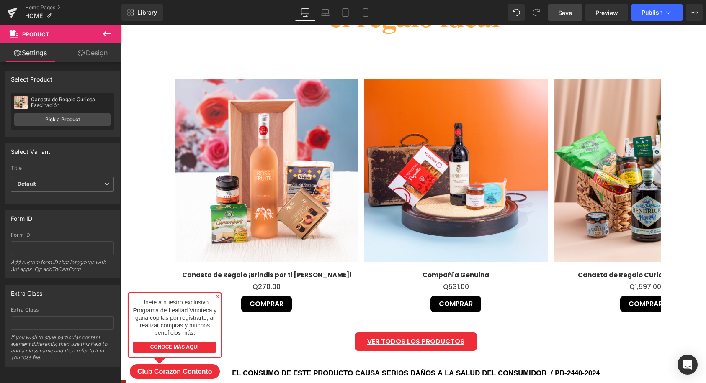
scroll to position [3914, 585]
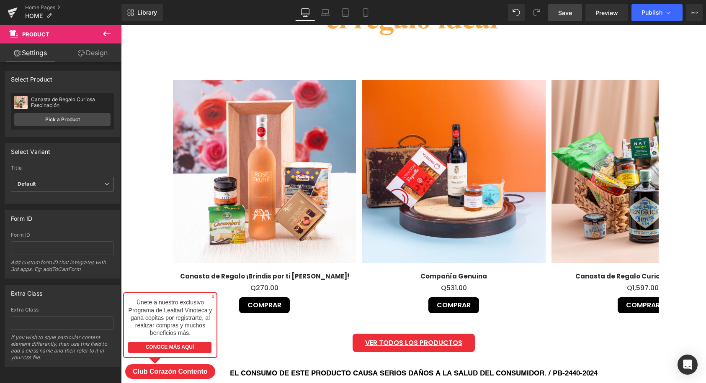
click at [532, 11] on span at bounding box center [536, 12] width 17 height 17
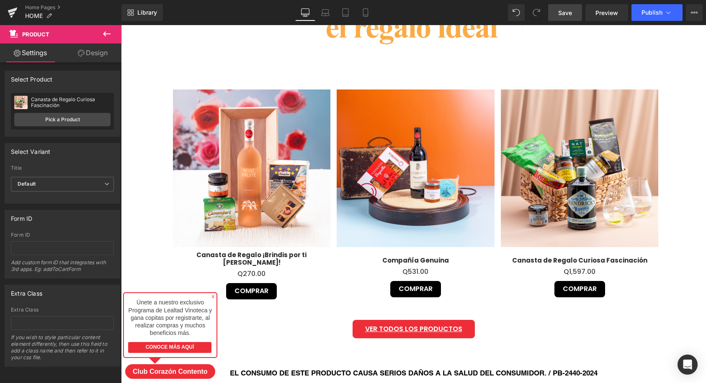
scroll to position [3897, 585]
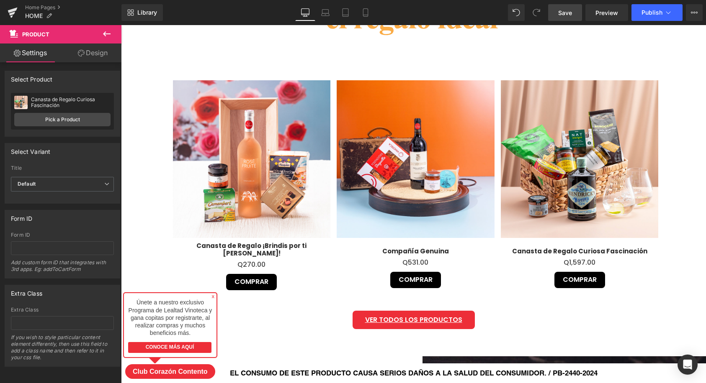
click at [558, 11] on link "Save" at bounding box center [565, 12] width 34 height 17
click at [668, 12] on icon at bounding box center [668, 12] width 8 height 8
click at [660, 12] on span "Publish" at bounding box center [651, 12] width 21 height 7
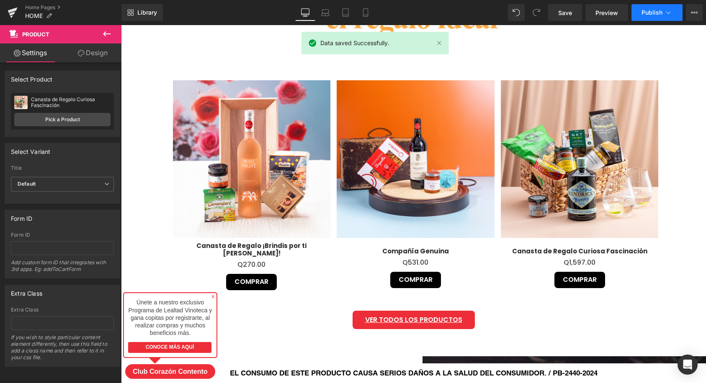
click at [661, 14] on span "Publish" at bounding box center [651, 12] width 21 height 7
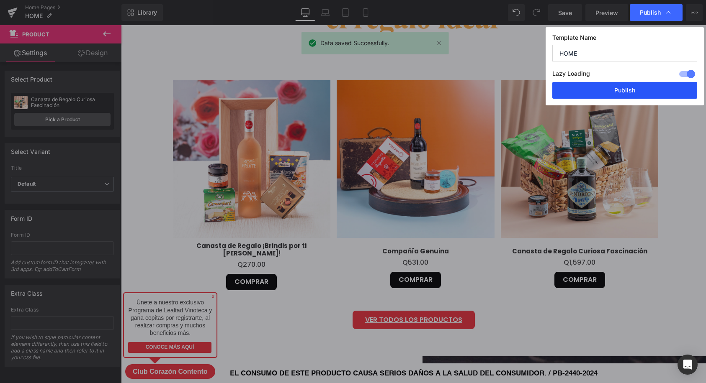
click at [650, 93] on button "Publish" at bounding box center [624, 90] width 145 height 17
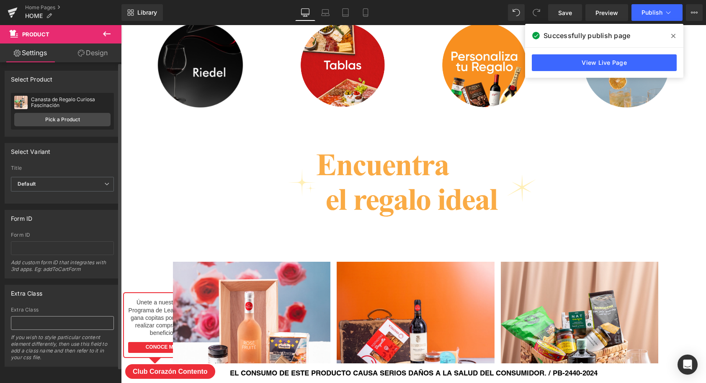
scroll to position [618, 0]
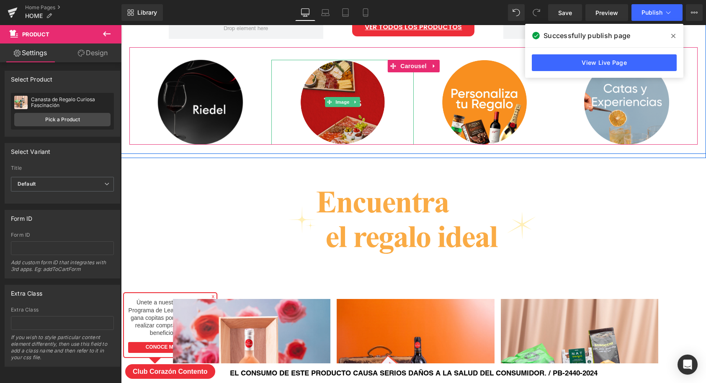
click at [380, 99] on img at bounding box center [342, 102] width 85 height 85
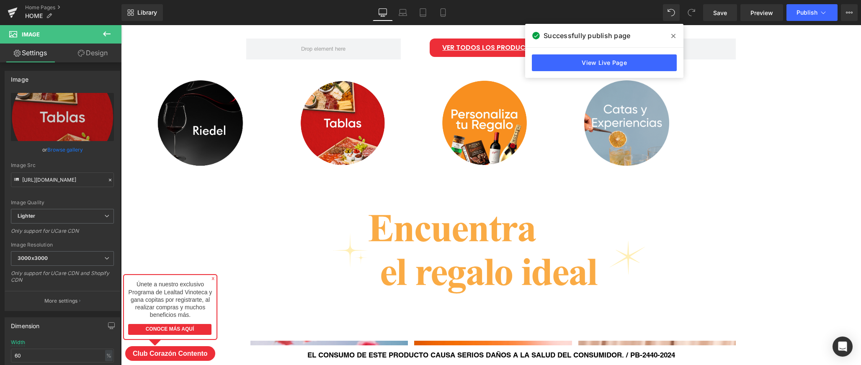
scroll to position [4417, 740]
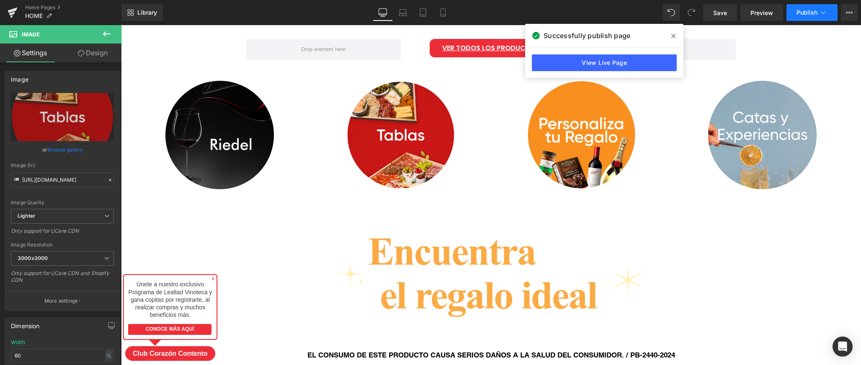
click at [687, 15] on button "Publish" at bounding box center [811, 12] width 51 height 17
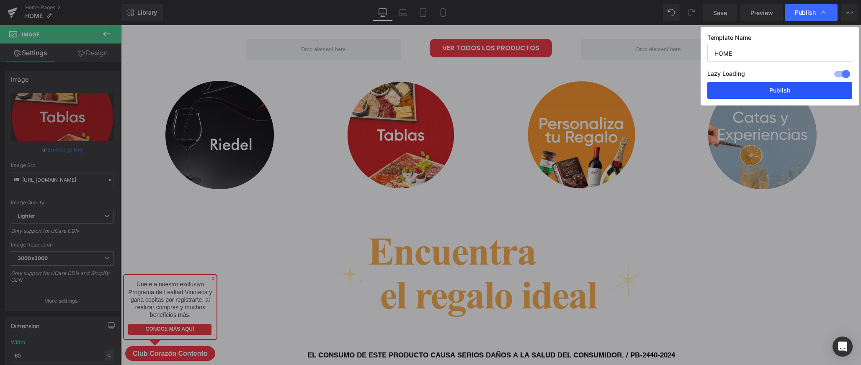
click at [687, 87] on button "Publish" at bounding box center [779, 90] width 145 height 17
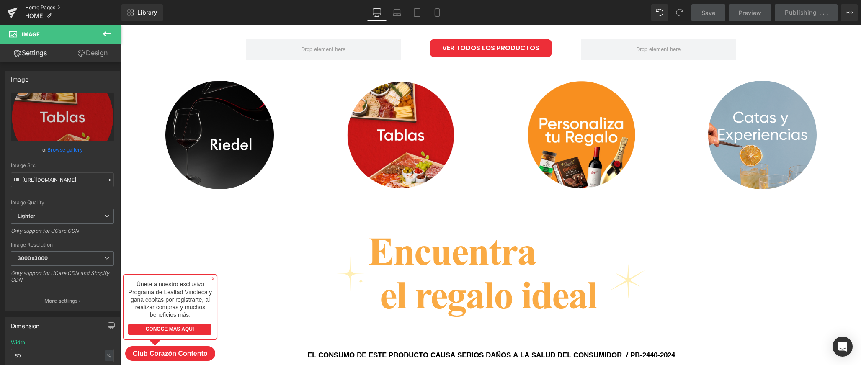
click at [43, 5] on link "Home Pages" at bounding box center [73, 7] width 96 height 7
